Goal: Find specific page/section: Find specific page/section

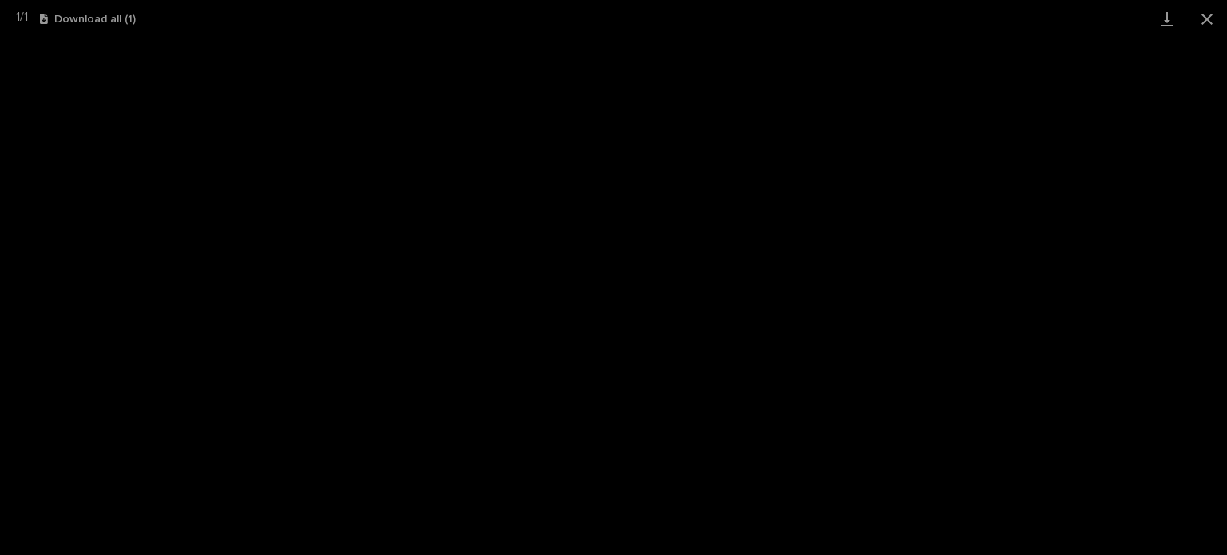
scroll to position [40, 0]
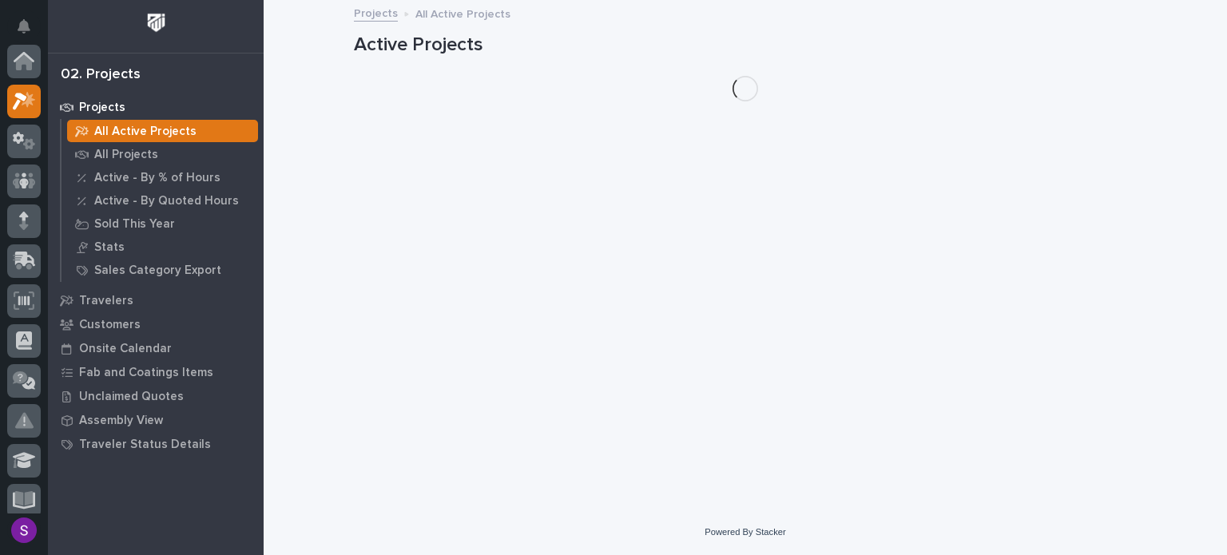
scroll to position [40, 0]
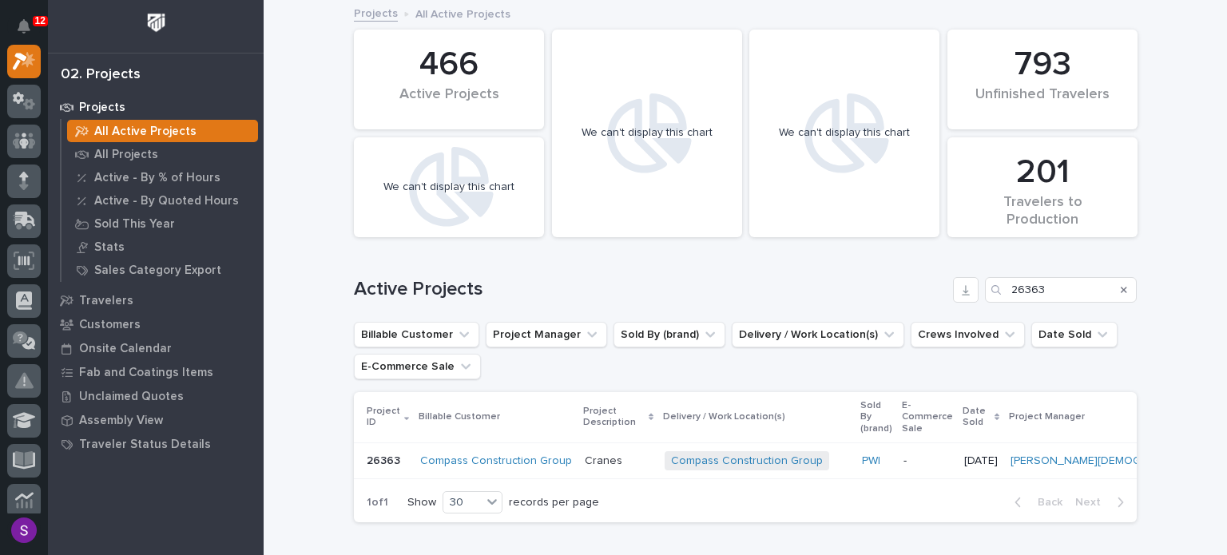
click at [144, 128] on p "All Active Projects" at bounding box center [145, 132] width 102 height 14
click at [1074, 283] on input "Search" at bounding box center [1061, 290] width 152 height 26
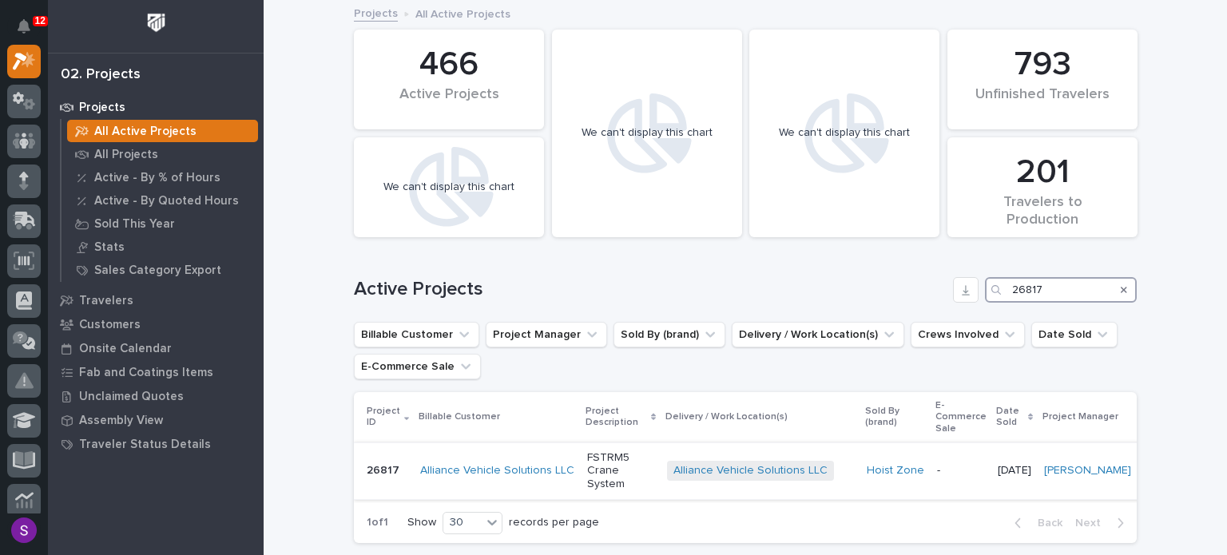
type input "26817"
click at [937, 461] on div "-" at bounding box center [961, 469] width 48 height 17
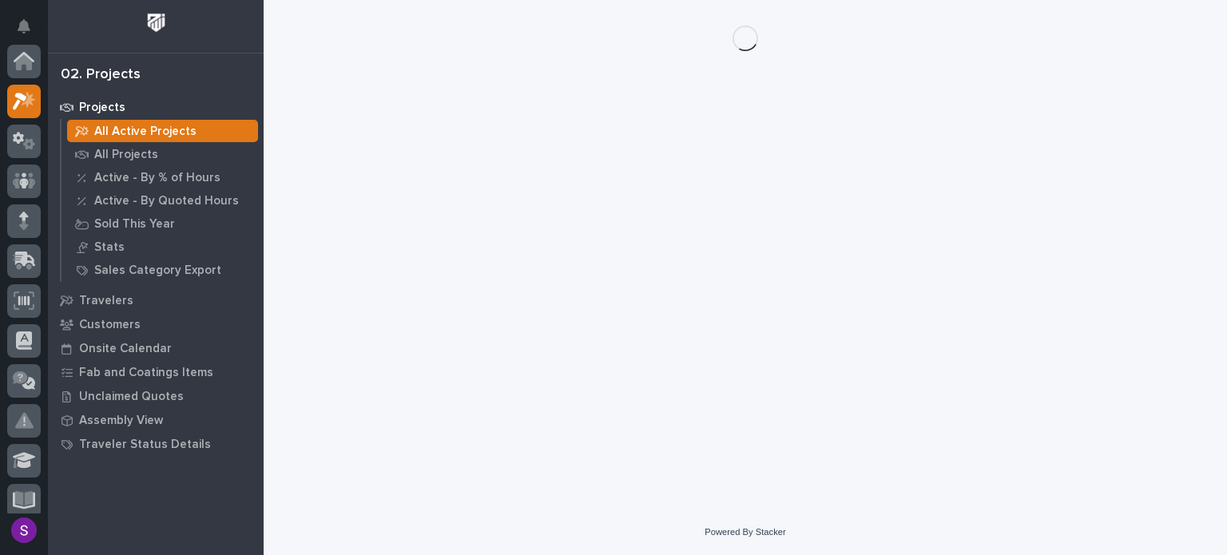
scroll to position [40, 0]
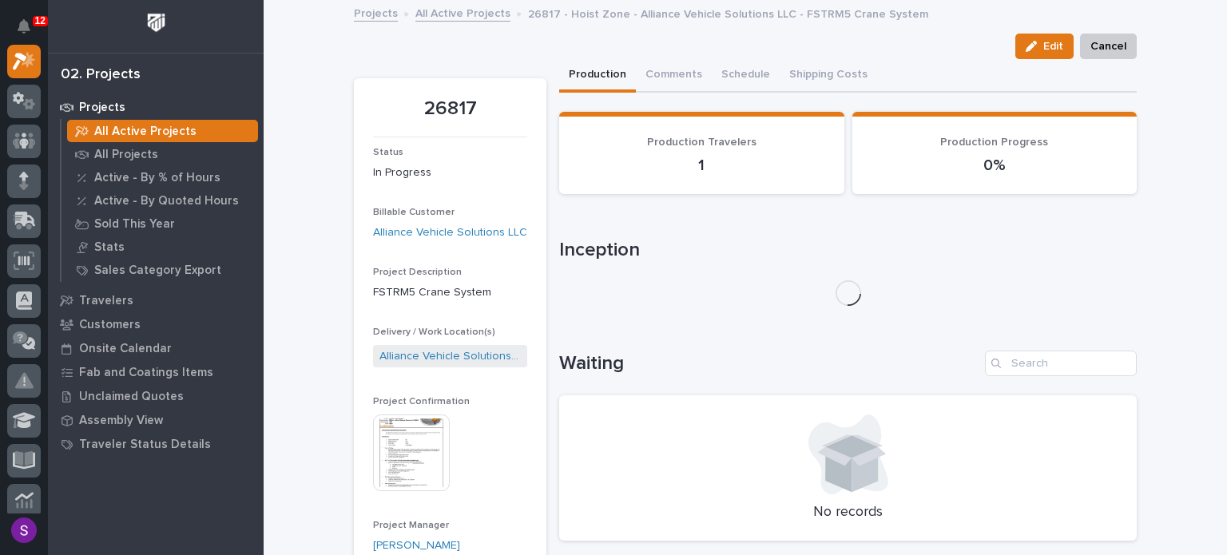
click at [415, 450] on img at bounding box center [411, 452] width 77 height 77
